Goal: Contribute content

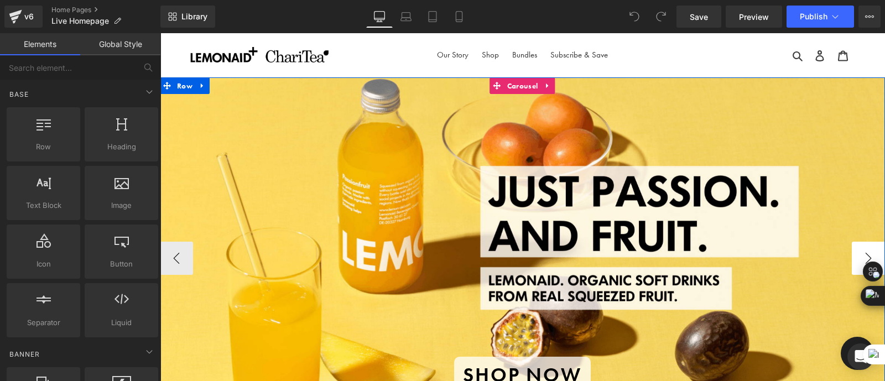
click at [859, 256] on button "›" at bounding box center [868, 258] width 33 height 33
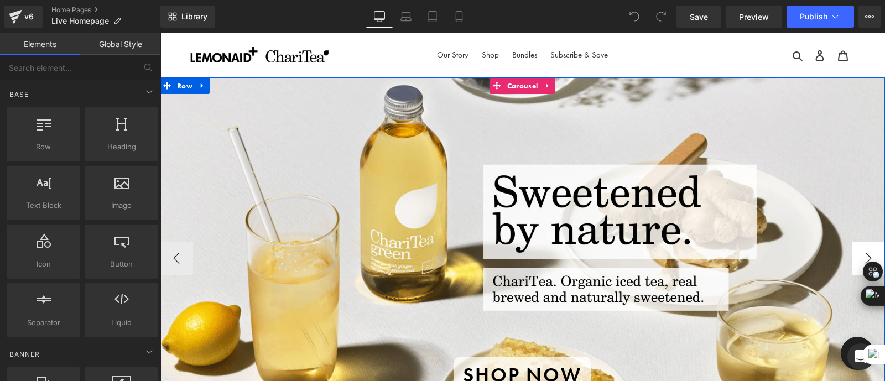
click at [859, 256] on button "›" at bounding box center [868, 258] width 33 height 33
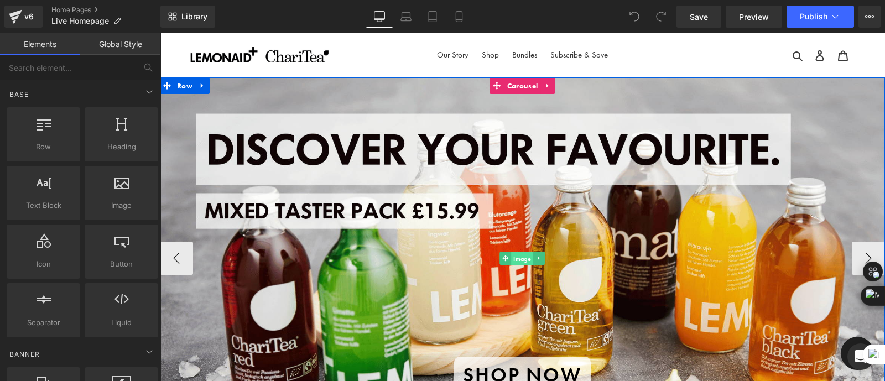
click at [521, 258] on span "Image" at bounding box center [523, 258] width 22 height 13
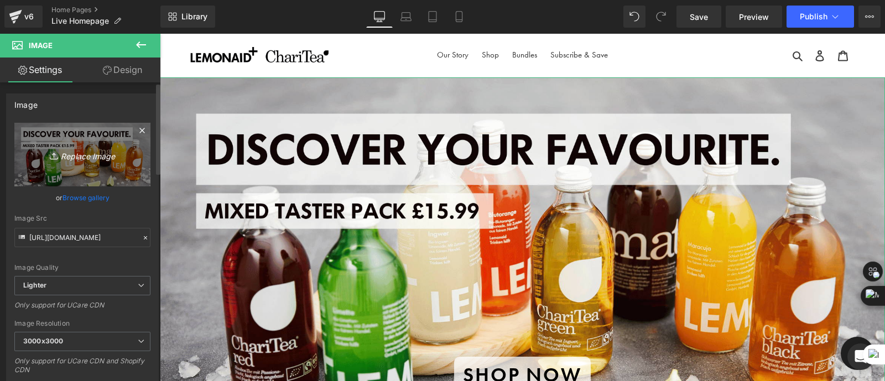
click at [83, 157] on icon "Replace Image" at bounding box center [82, 155] width 89 height 14
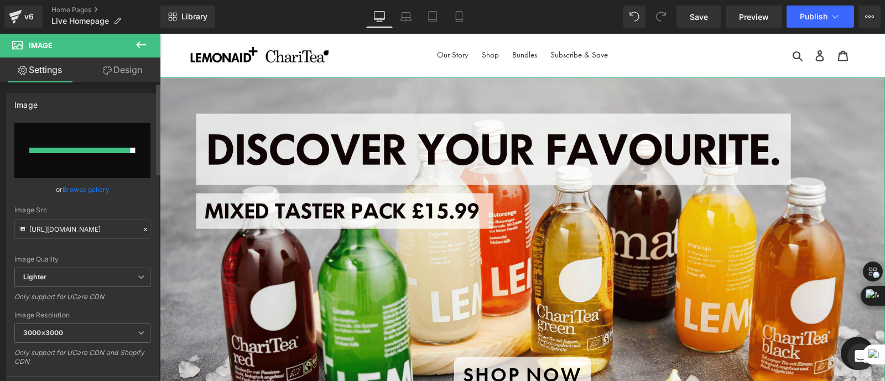
click at [94, 156] on input "file" at bounding box center [82, 150] width 136 height 55
type input "C:\fakepath\Trial Pack Header.png"
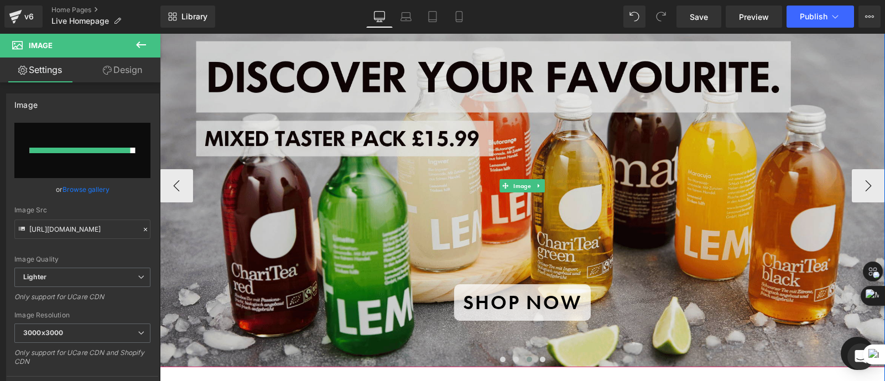
scroll to position [67, 0]
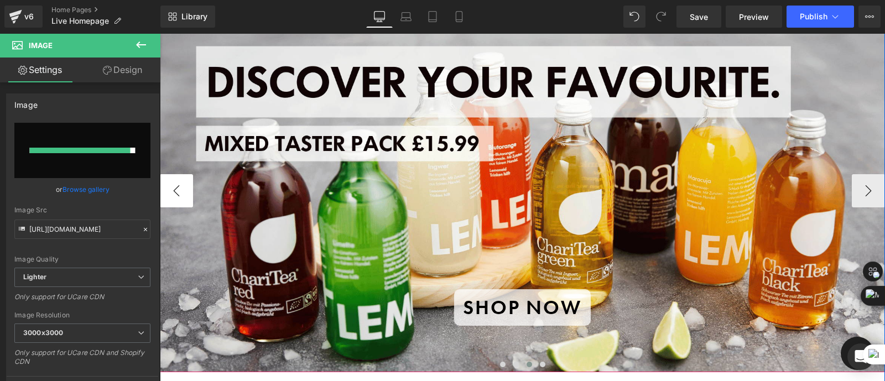
click at [183, 184] on button "‹" at bounding box center [176, 190] width 33 height 33
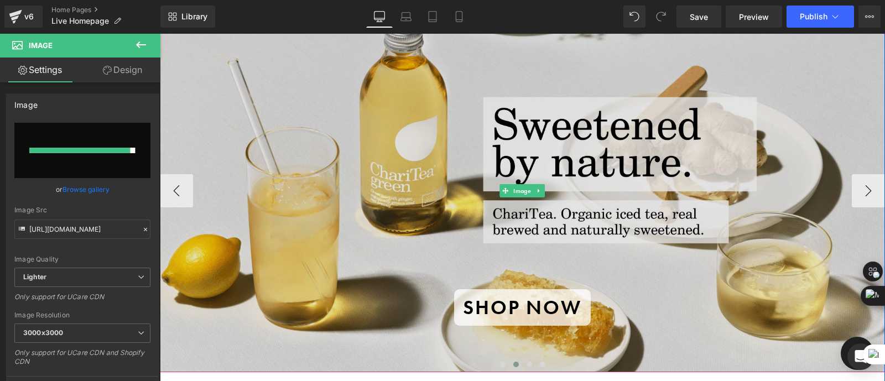
click at [462, 254] on img at bounding box center [522, 191] width 725 height 363
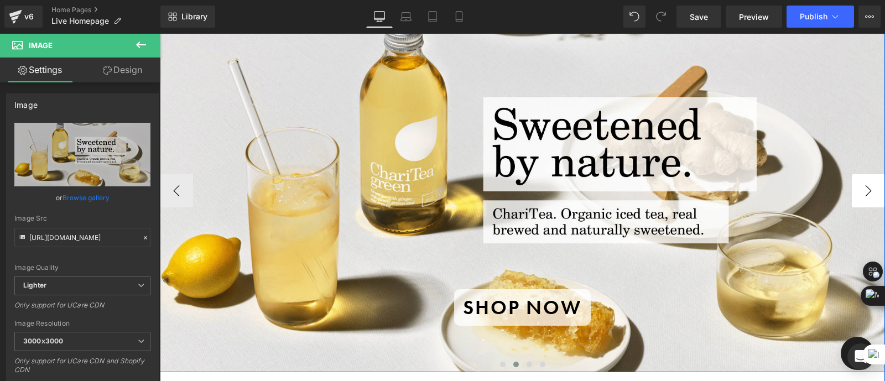
click at [865, 192] on button "›" at bounding box center [868, 190] width 33 height 33
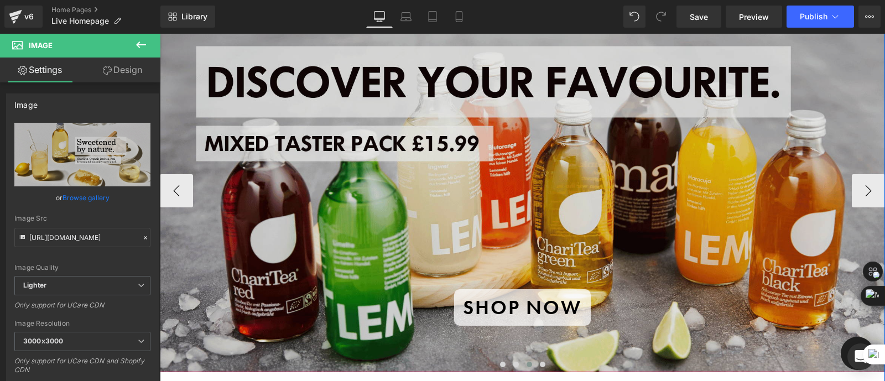
click at [607, 199] on img at bounding box center [522, 191] width 725 height 363
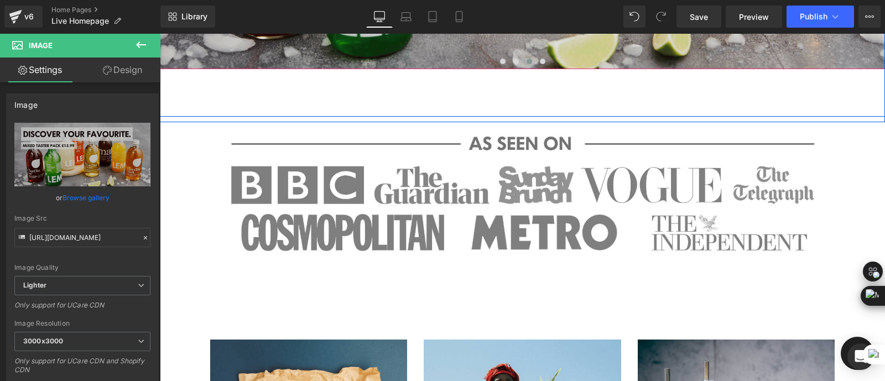
scroll to position [0, 0]
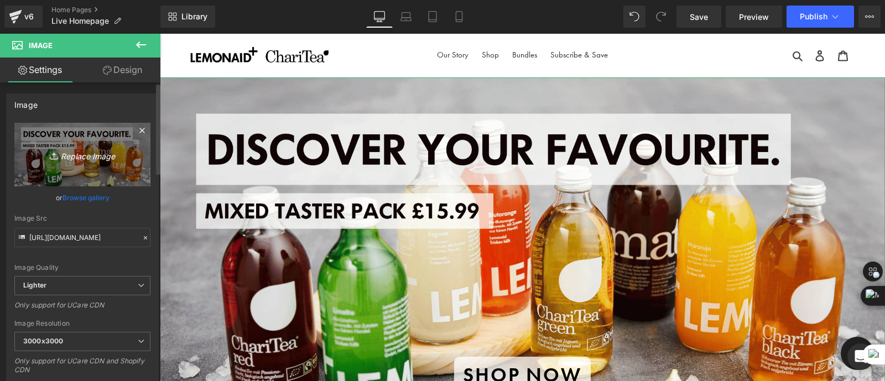
click at [66, 156] on icon "Replace Image" at bounding box center [82, 155] width 89 height 14
type input "C:\fakepath\Trial Pack Header.png"
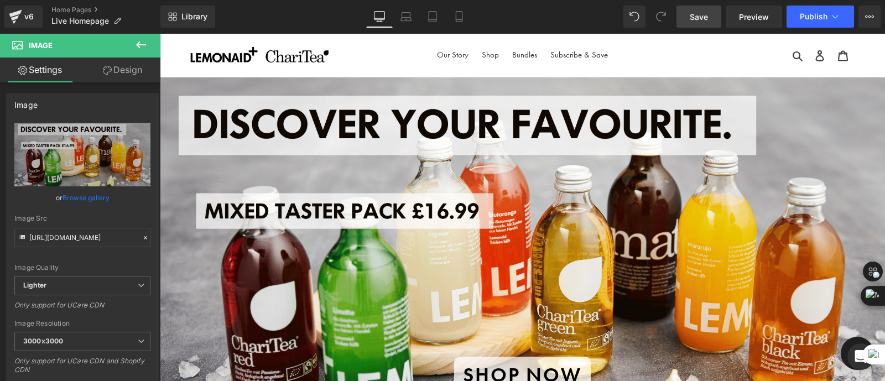
click at [703, 19] on span "Save" at bounding box center [699, 17] width 18 height 12
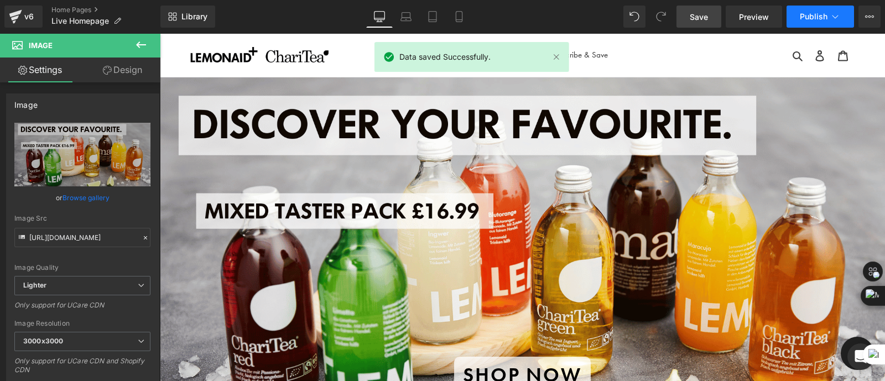
click at [814, 14] on span "Publish" at bounding box center [814, 16] width 28 height 9
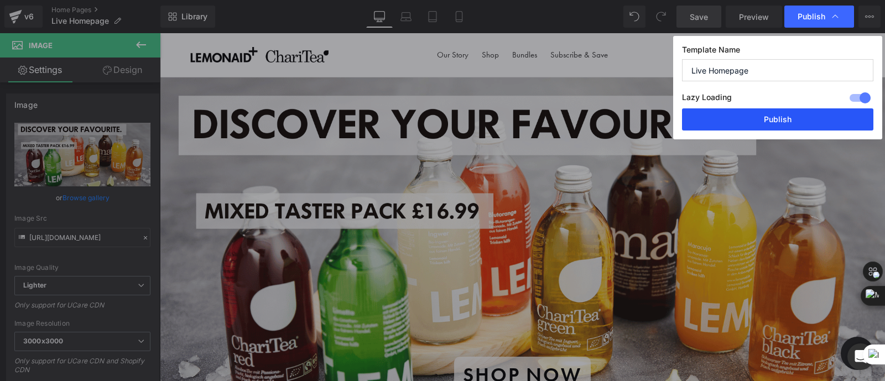
click at [748, 122] on button "Publish" at bounding box center [777, 119] width 191 height 22
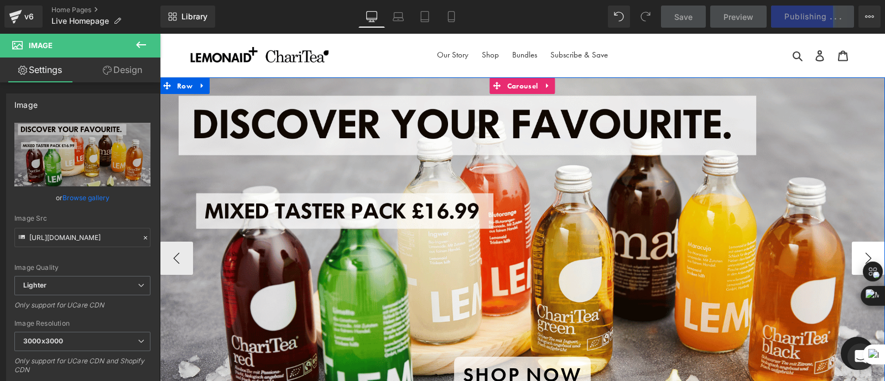
click at [860, 254] on button "›" at bounding box center [868, 258] width 33 height 33
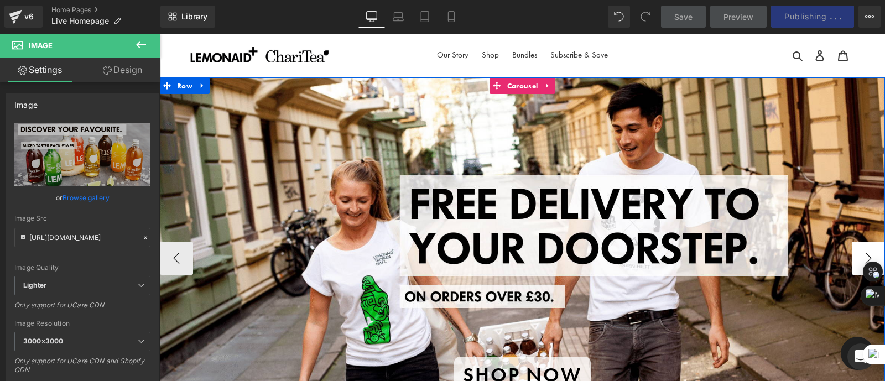
click at [860, 254] on button "›" at bounding box center [868, 258] width 33 height 33
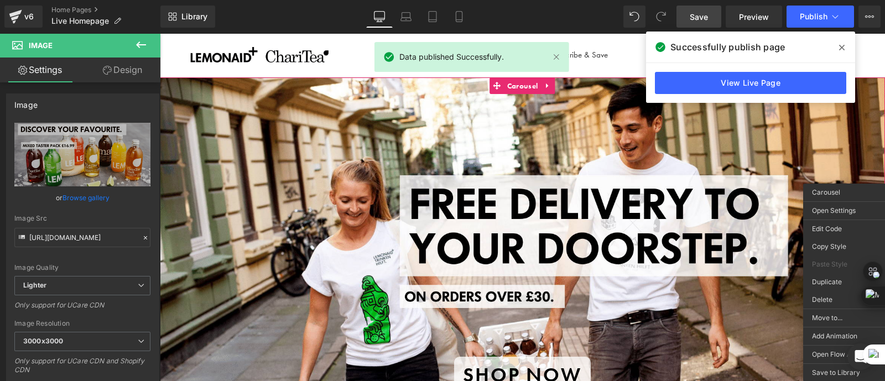
click at [844, 46] on icon at bounding box center [842, 47] width 6 height 9
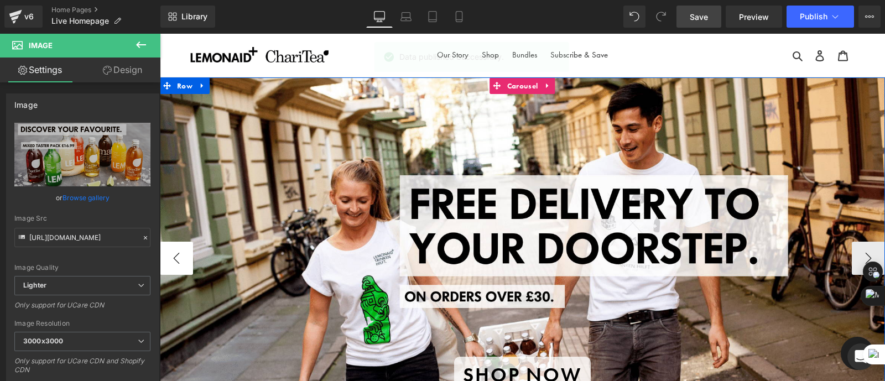
click at [175, 258] on button "‹" at bounding box center [176, 258] width 33 height 33
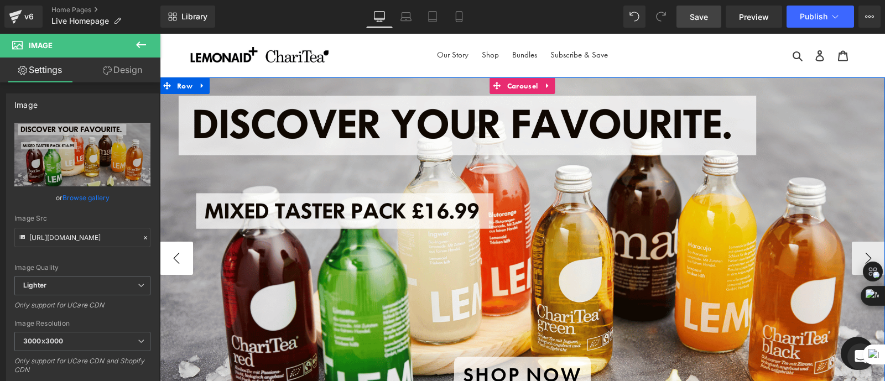
click at [175, 258] on button "‹" at bounding box center [176, 258] width 33 height 33
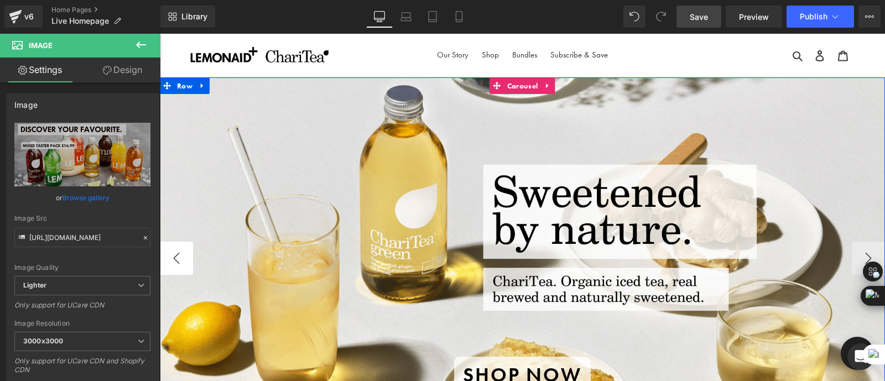
click at [175, 258] on button "‹" at bounding box center [176, 258] width 33 height 33
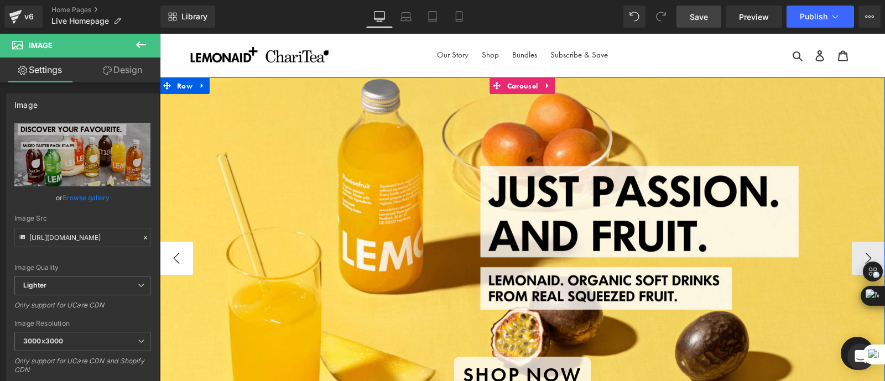
click at [175, 258] on button "‹" at bounding box center [176, 258] width 33 height 33
